Goal: Task Accomplishment & Management: Manage account settings

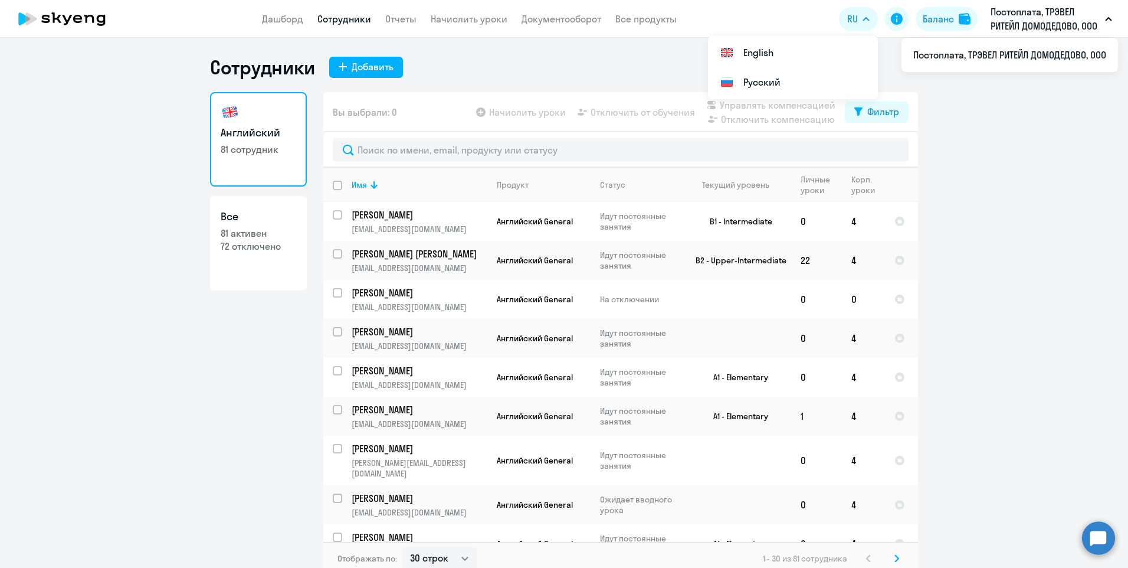
select select "30"
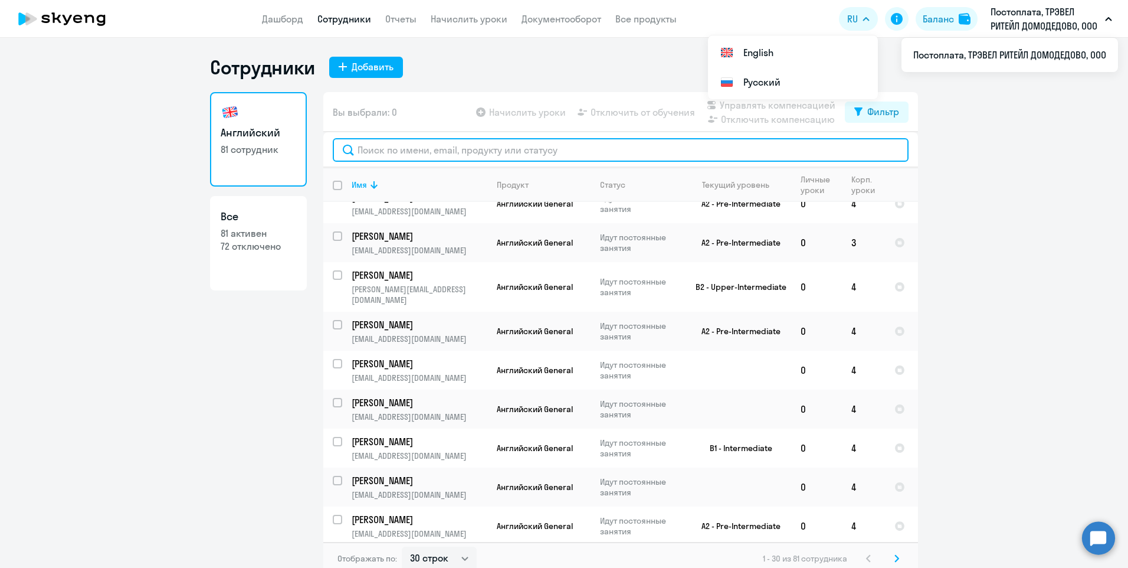
click at [397, 148] on input "text" at bounding box center [621, 150] width 576 height 24
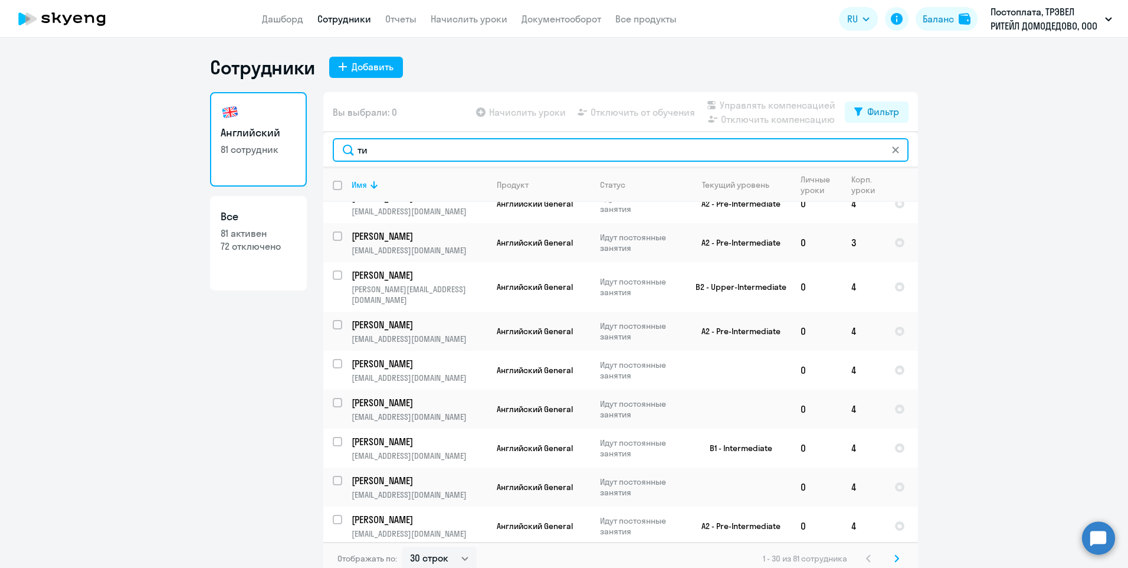
scroll to position [0, 0]
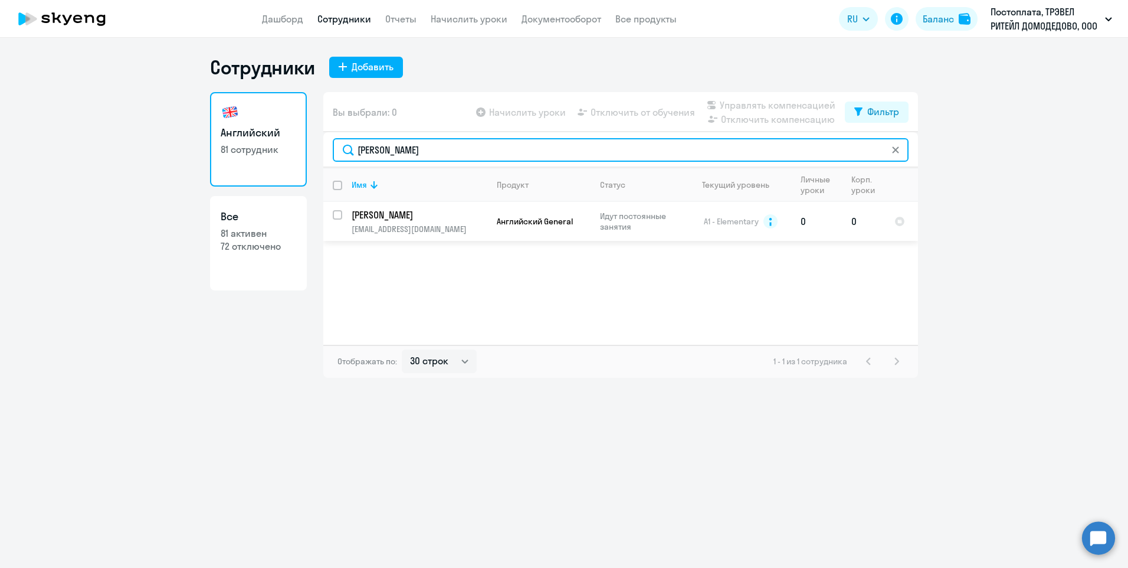
type input "[PERSON_NAME]"
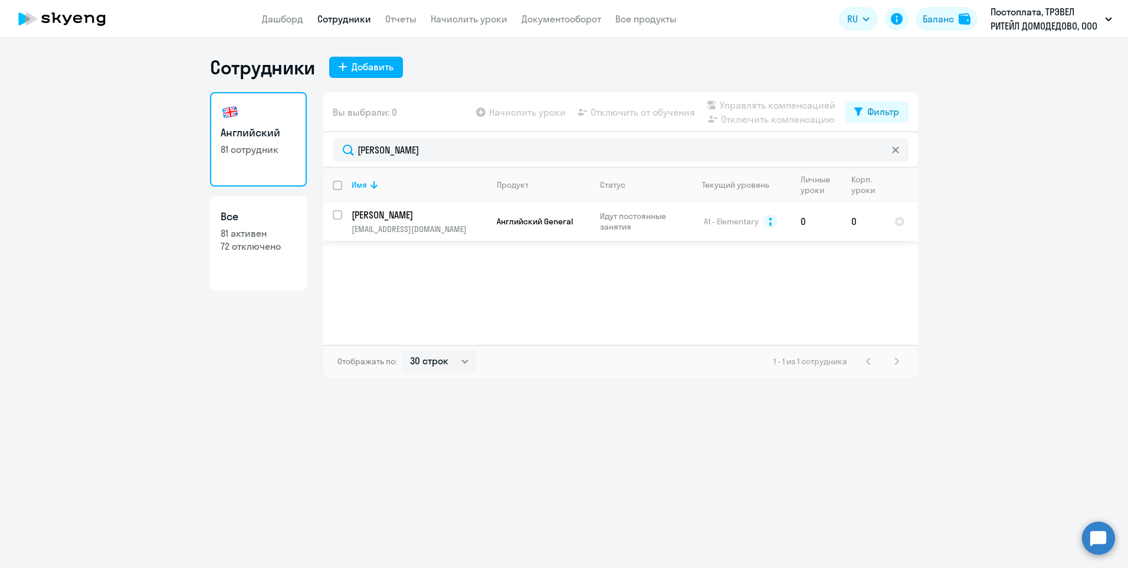
click at [338, 218] on input "select row 11528065" at bounding box center [345, 222] width 24 height 24
checkbox input "true"
click at [523, 110] on span "Начислить уроки" at bounding box center [527, 112] width 77 height 14
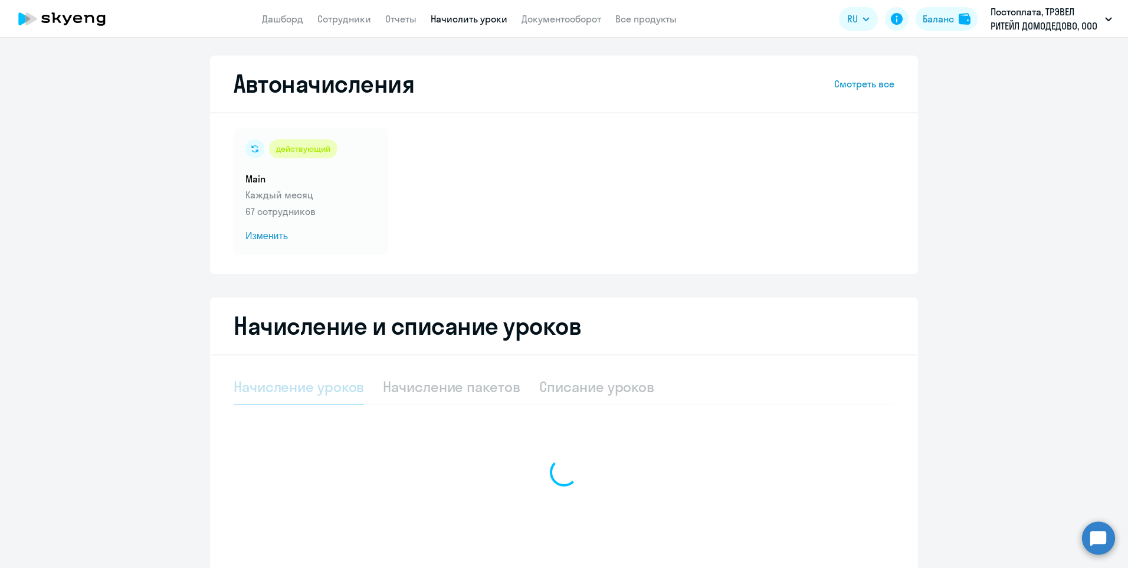
select select "10"
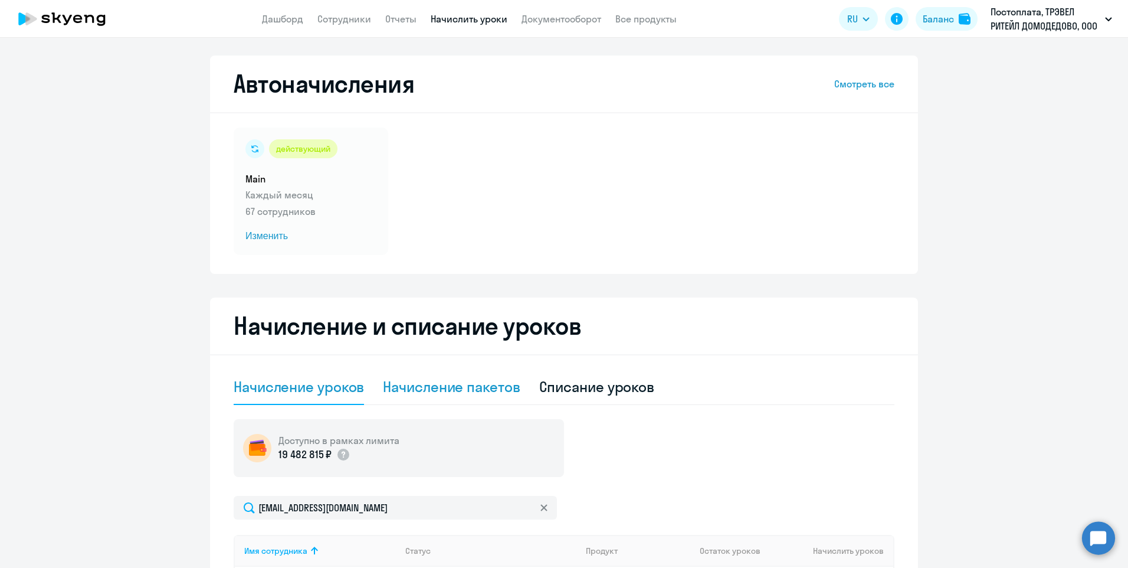
click at [455, 388] on div "Начисление пакетов" at bounding box center [451, 386] width 137 height 19
select select "10"
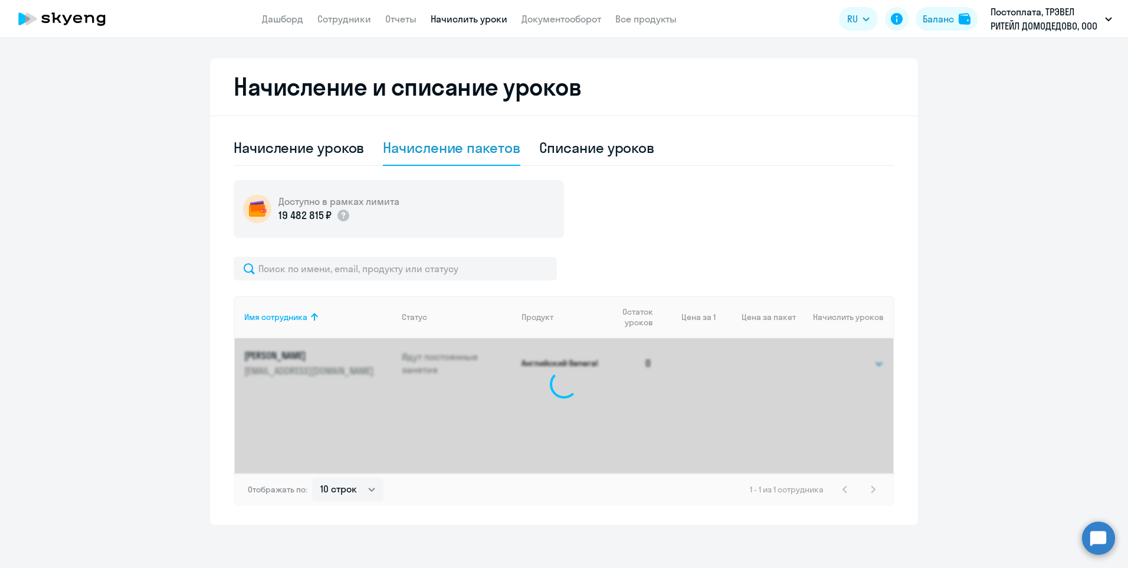
scroll to position [243, 0]
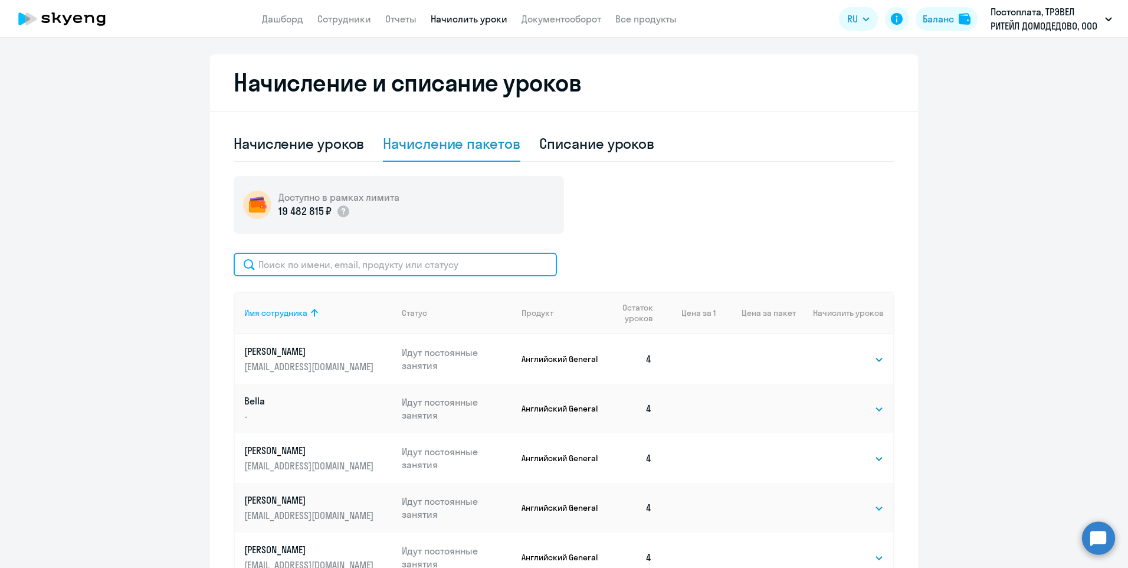
click at [342, 268] on input "text" at bounding box center [395, 265] width 323 height 24
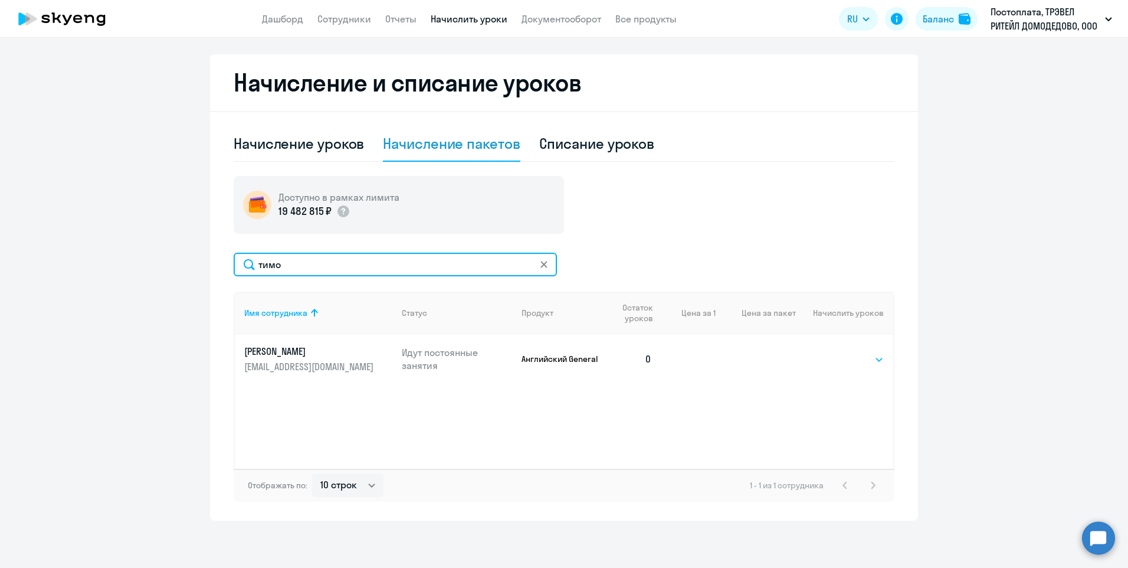
type input "тимо"
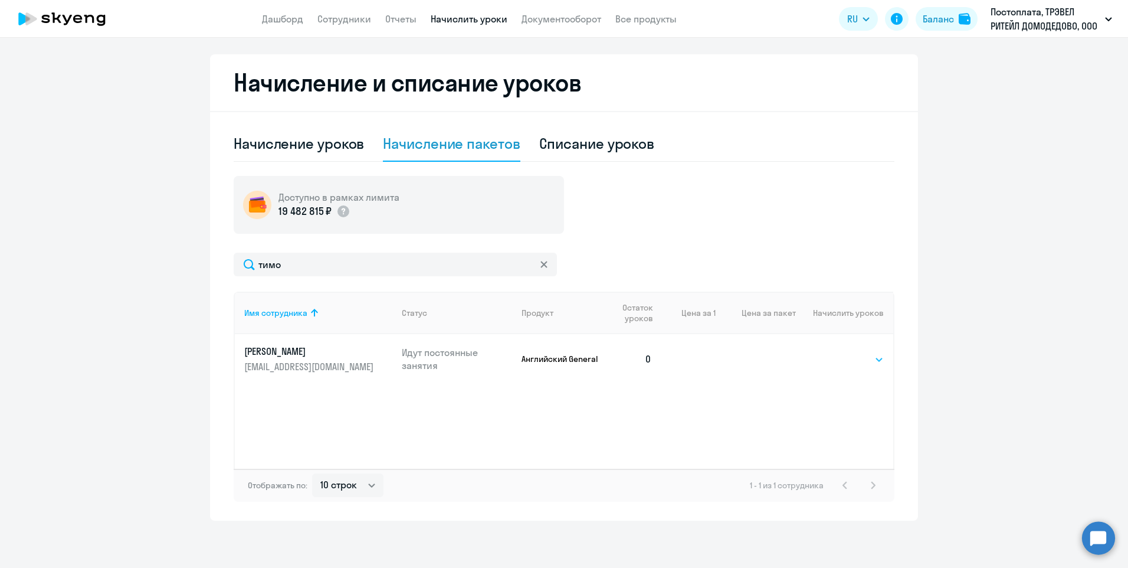
click at [849, 361] on select "Выбрать 4 8 16 32 64 96 128" at bounding box center [860, 359] width 48 height 14
select select "4"
click at [836, 352] on select "Выбрать 4 8 16 32 64 96 128" at bounding box center [860, 359] width 48 height 14
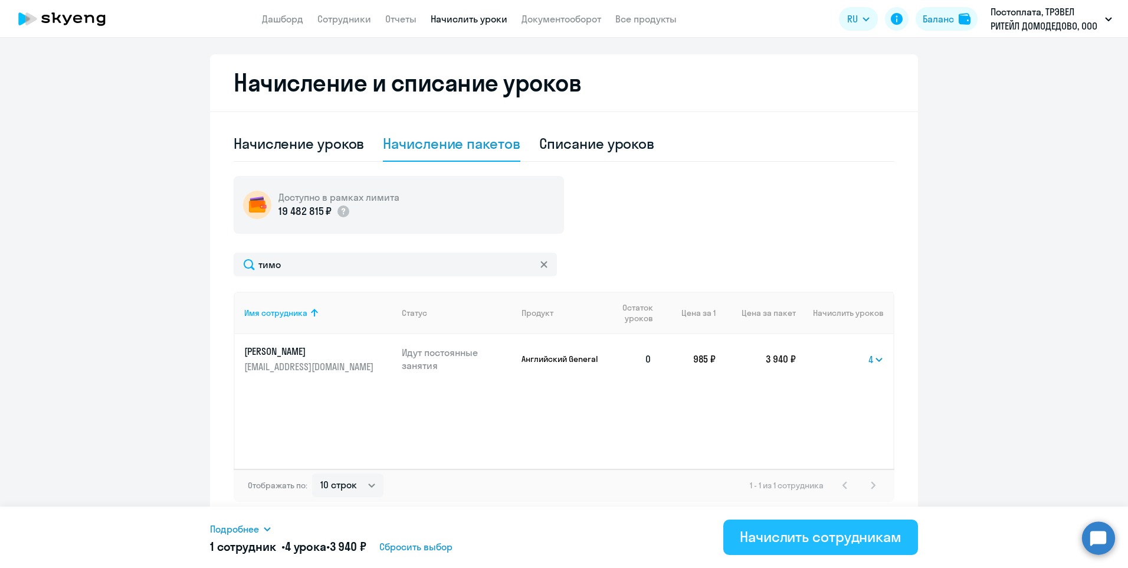
click at [805, 533] on div "Начислить сотрудникам" at bounding box center [821, 536] width 162 height 19
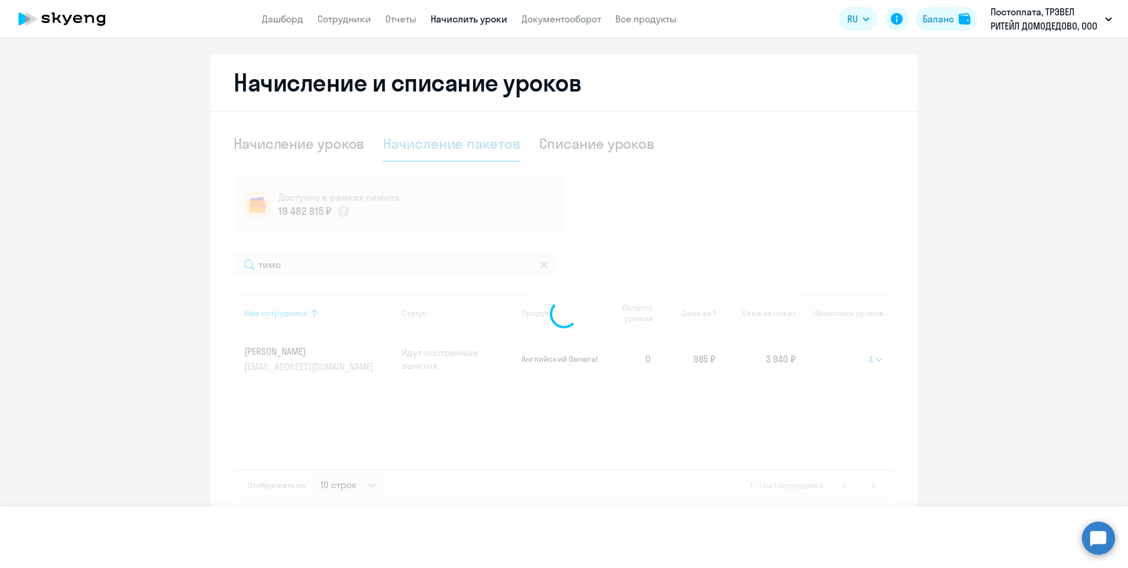
select select
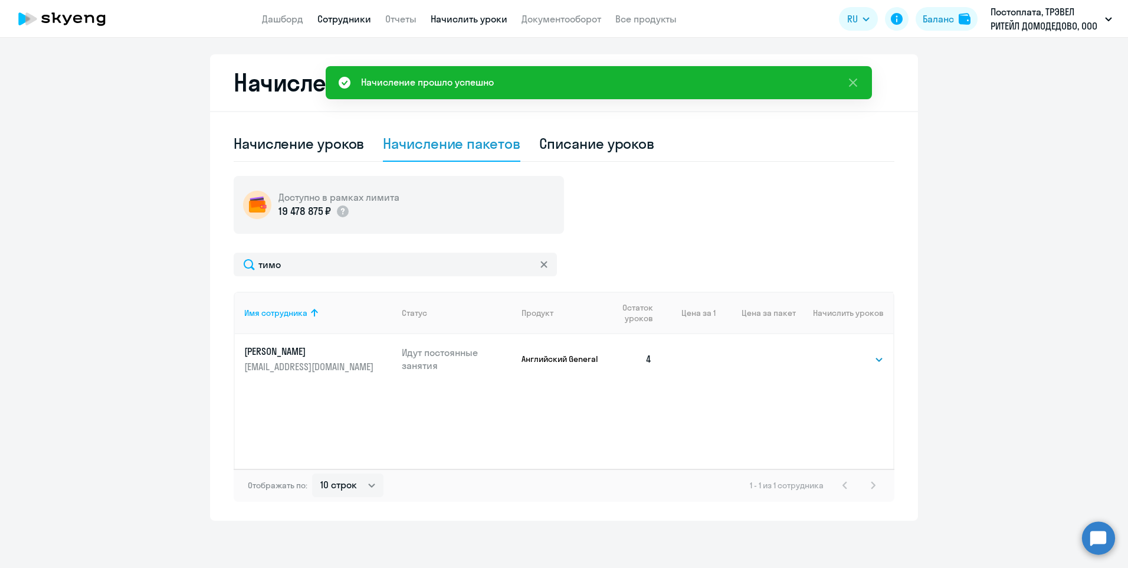
click at [351, 23] on link "Сотрудники" at bounding box center [345, 19] width 54 height 12
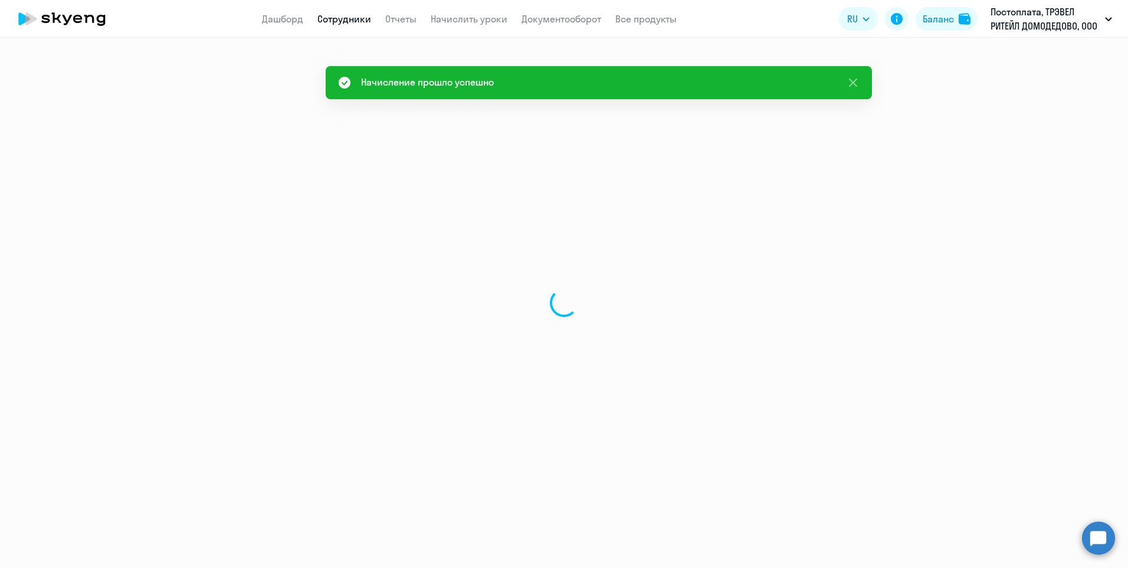
select select "30"
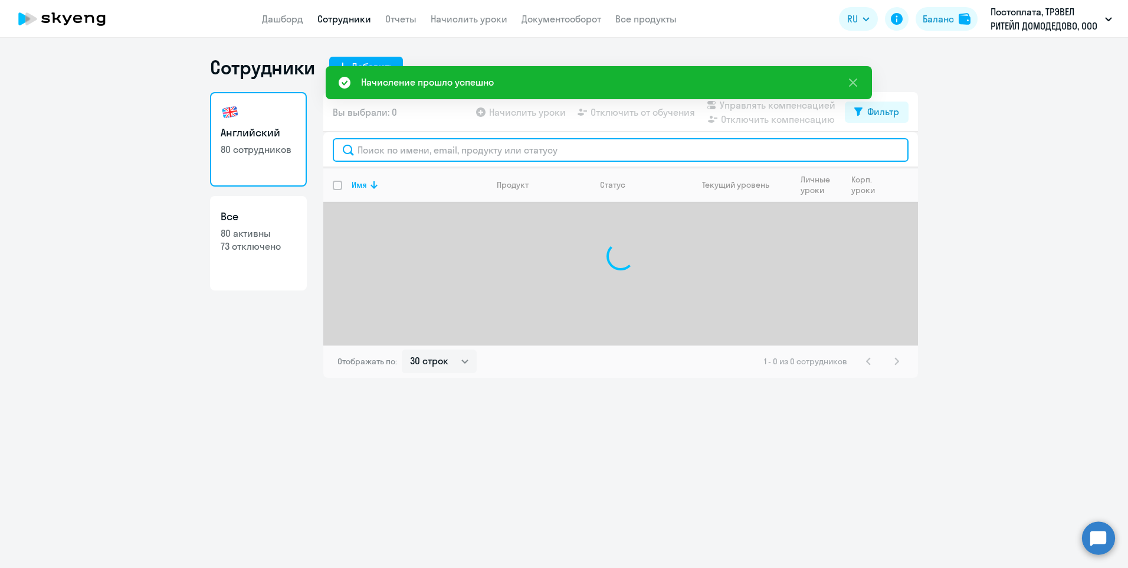
click at [381, 152] on input "text" at bounding box center [621, 150] width 576 height 24
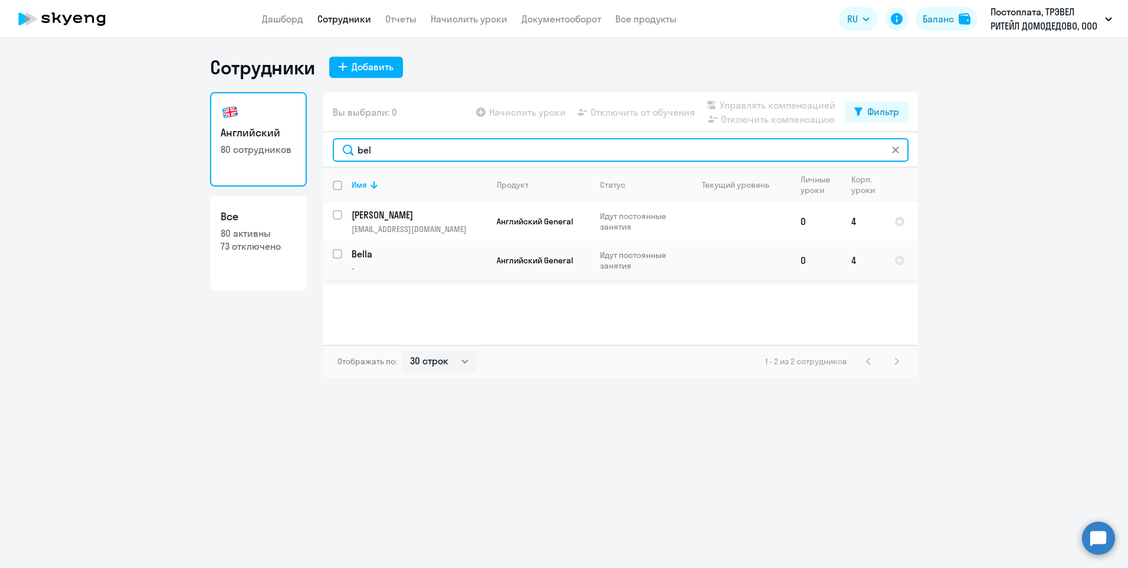
type input "bel"
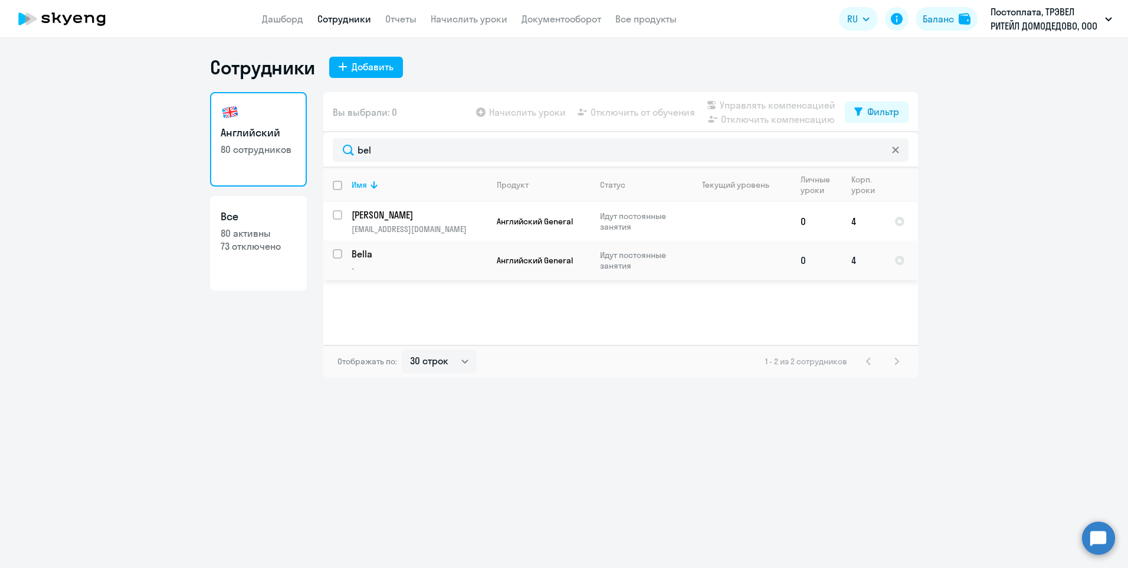
click at [337, 254] on input "select row 22322212" at bounding box center [345, 261] width 24 height 24
checkbox input "true"
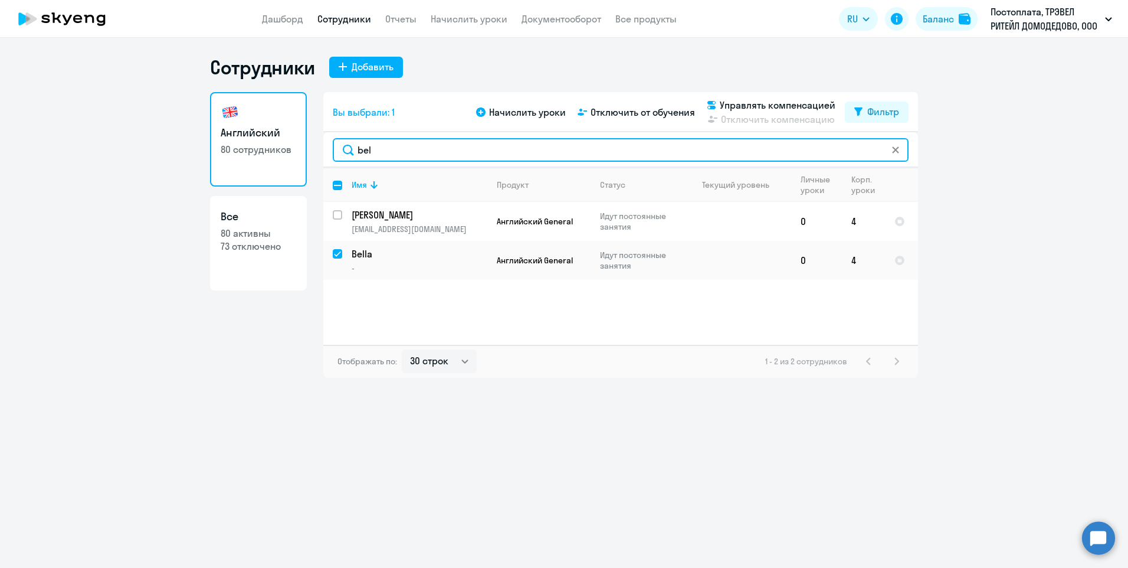
drag, startPoint x: 499, startPoint y: 156, endPoint x: 337, endPoint y: 157, distance: 162.3
click at [337, 157] on input "bel" at bounding box center [621, 150] width 576 height 24
checkbox input "false"
